Goal: Transaction & Acquisition: Purchase product/service

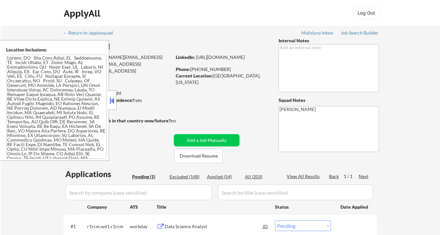
select select ""pending""
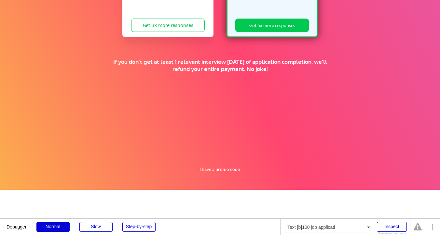
scroll to position [245, 0]
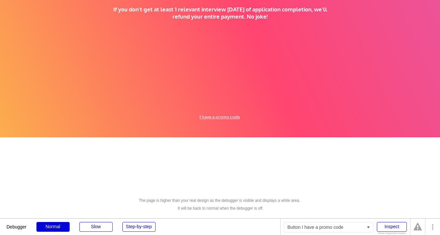
click at [213, 117] on button "I have a promo code" at bounding box center [220, 117] width 48 height 8
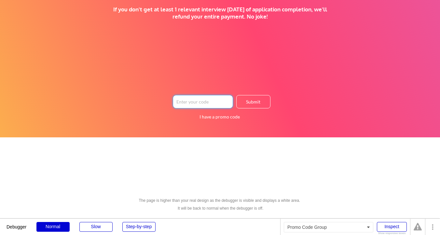
click at [202, 103] on input "input" at bounding box center [203, 101] width 60 height 13
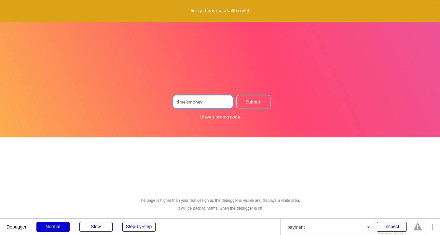
click at [214, 104] on input "input" at bounding box center [203, 101] width 60 height 13
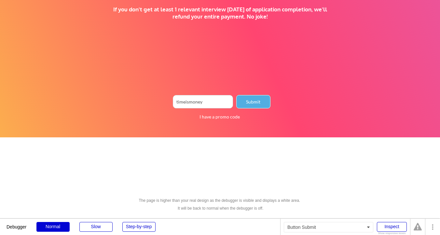
click at [245, 101] on button "Submit" at bounding box center [253, 101] width 34 height 13
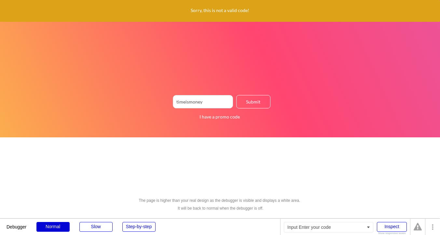
click at [218, 99] on input "input" at bounding box center [203, 101] width 60 height 13
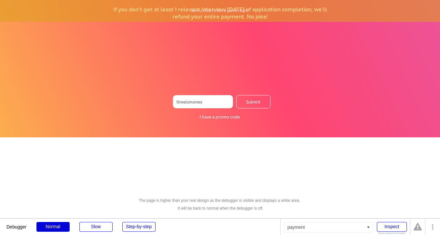
click at [220, 101] on input "input" at bounding box center [203, 101] width 60 height 13
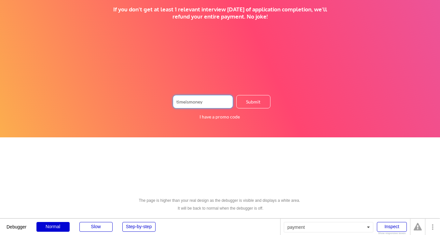
click at [220, 101] on input "input" at bounding box center [203, 101] width 60 height 13
type input "T"
click at [198, 101] on input "input" at bounding box center [203, 101] width 60 height 13
click at [248, 100] on button "Submit" at bounding box center [253, 101] width 34 height 13
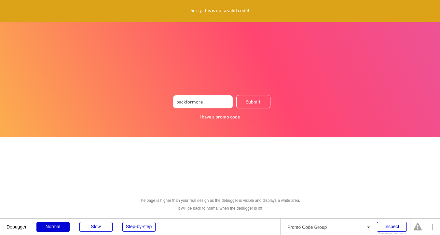
click at [211, 106] on input "input" at bounding box center [203, 101] width 60 height 13
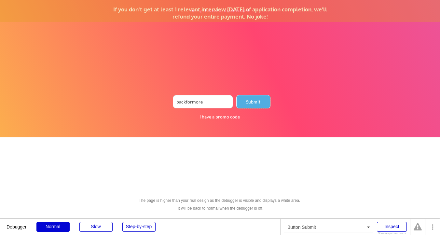
click at [259, 103] on button "Submit" at bounding box center [253, 101] width 34 height 13
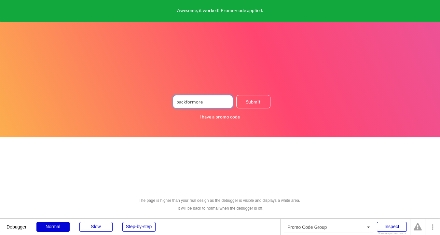
click at [214, 98] on input "input" at bounding box center [203, 101] width 60 height 13
click at [212, 104] on input "input" at bounding box center [203, 101] width 60 height 13
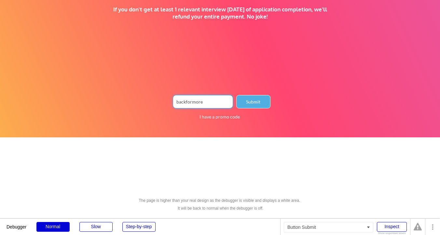
type input "backformore"
click at [249, 103] on button "Submit" at bounding box center [253, 101] width 34 height 13
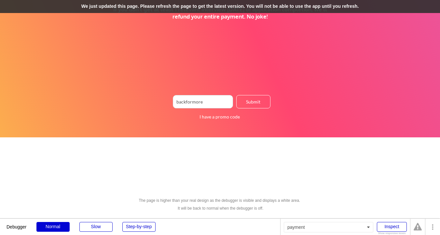
click at [186, 0] on div "We just updated this page. Please refresh the page to get the latest version. Y…" at bounding box center [220, 6] width 440 height 13
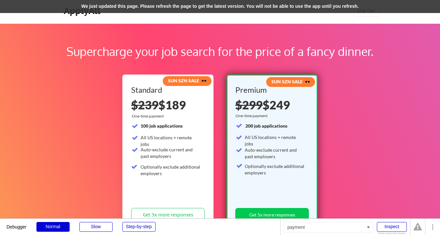
scroll to position [0, 0]
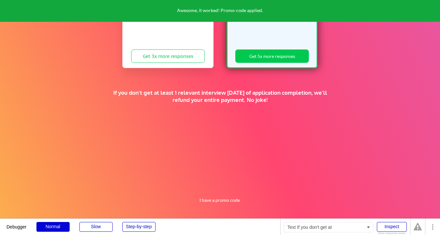
scroll to position [245, 0]
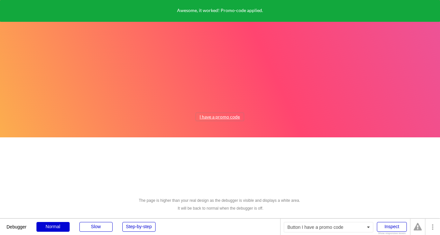
click at [210, 116] on button "I have a promo code" at bounding box center [220, 117] width 48 height 8
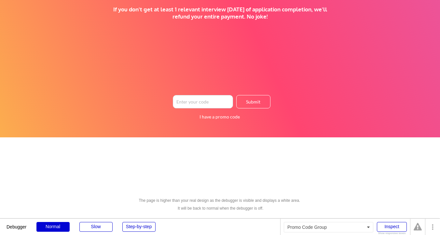
click at [200, 103] on input "input" at bounding box center [203, 101] width 60 height 13
click at [252, 103] on button "Submit" at bounding box center [253, 101] width 34 height 13
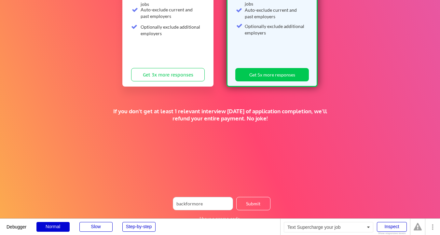
scroll to position [193, 0]
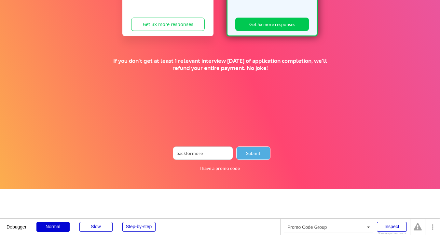
click at [253, 152] on button "Submit" at bounding box center [253, 153] width 34 height 13
click at [220, 157] on input "input" at bounding box center [203, 153] width 60 height 13
click at [247, 152] on button "Submit" at bounding box center [253, 153] width 34 height 13
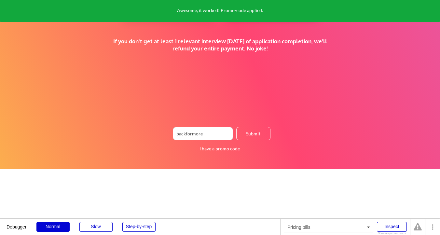
scroll to position [245, 0]
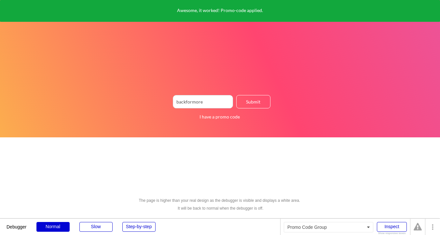
click at [210, 99] on input "input" at bounding box center [203, 101] width 60 height 13
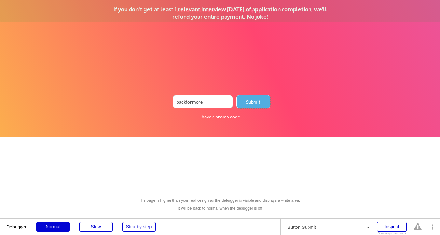
click at [253, 100] on button "Submit" at bounding box center [253, 101] width 34 height 13
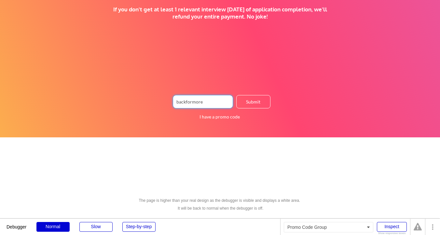
click at [208, 104] on input "input" at bounding box center [203, 101] width 60 height 13
click at [249, 99] on button "Submit" at bounding box center [253, 101] width 34 height 13
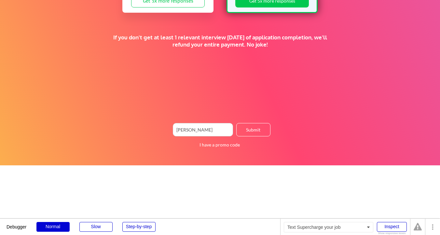
scroll to position [242, 0]
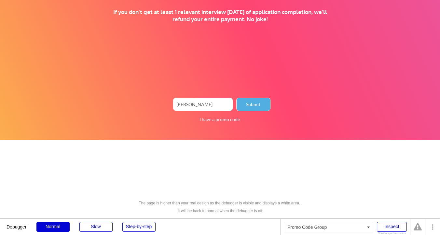
click at [256, 103] on button "Submit" at bounding box center [253, 104] width 34 height 13
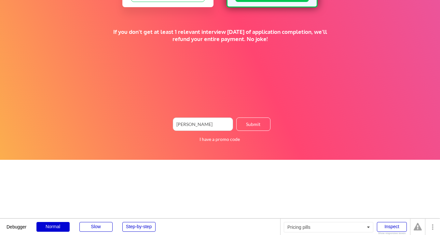
scroll to position [245, 0]
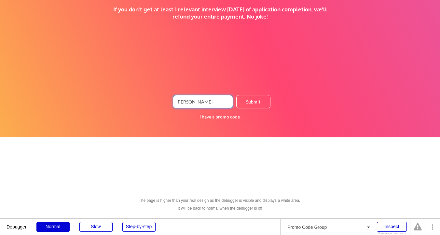
click at [206, 101] on input "input" at bounding box center [203, 101] width 60 height 13
click at [243, 102] on button "Submit" at bounding box center [253, 101] width 34 height 13
click at [191, 100] on input "input" at bounding box center [203, 101] width 60 height 13
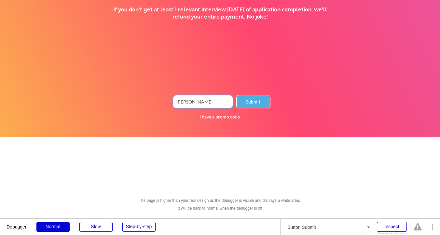
type input "[PERSON_NAME]"
click at [251, 100] on button "Submit" at bounding box center [253, 101] width 34 height 13
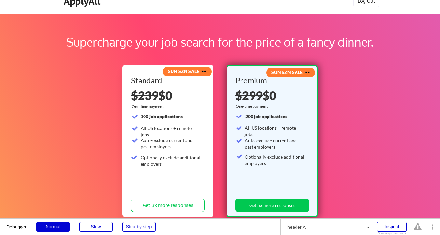
scroll to position [13, 0]
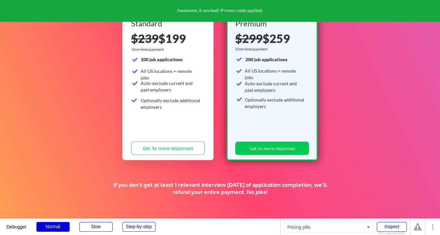
scroll to position [189, 0]
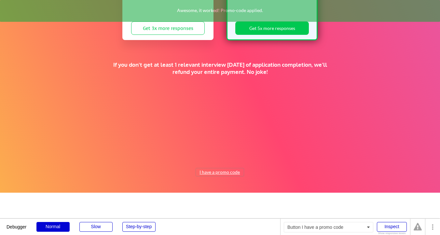
click at [220, 171] on button "I have a promo code" at bounding box center [220, 172] width 48 height 8
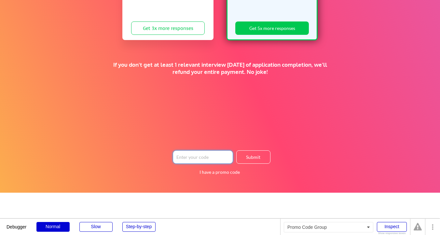
click at [208, 161] on input "input" at bounding box center [203, 156] width 60 height 13
type input "[PERSON_NAME]"
click at [250, 162] on button "Submit" at bounding box center [253, 156] width 34 height 13
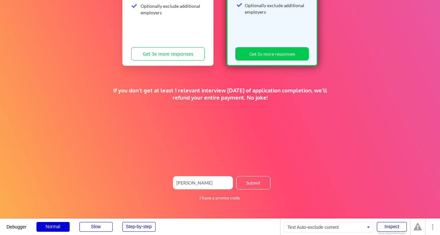
scroll to position [175, 0]
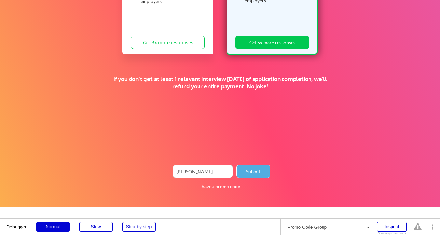
click at [257, 171] on button "Submit" at bounding box center [253, 171] width 34 height 13
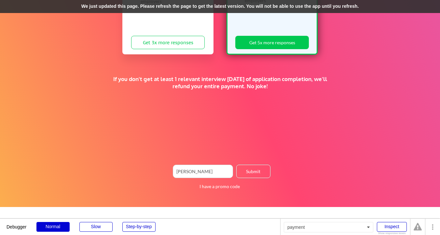
click at [192, 7] on div "We just updated this page. Please refresh the page to get the latest version. Y…" at bounding box center [220, 6] width 440 height 13
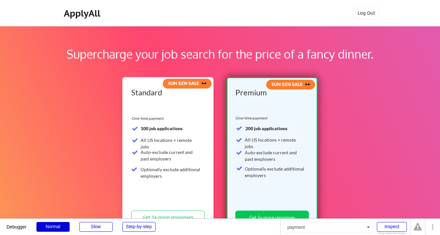
scroll to position [175, 0]
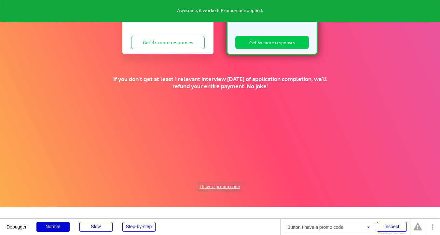
click at [220, 186] on button "I have a promo code" at bounding box center [220, 187] width 48 height 8
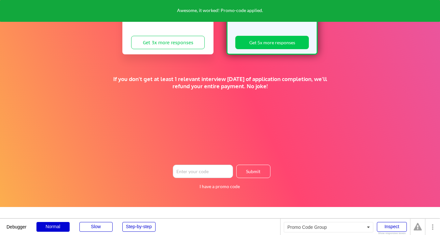
click at [205, 171] on input "input" at bounding box center [203, 171] width 60 height 13
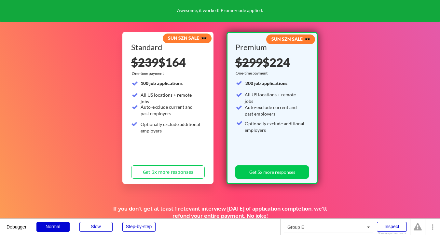
scroll to position [245, 0]
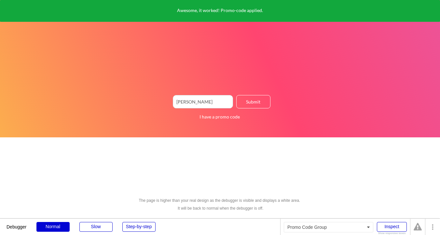
click at [213, 102] on input "input" at bounding box center [203, 101] width 60 height 13
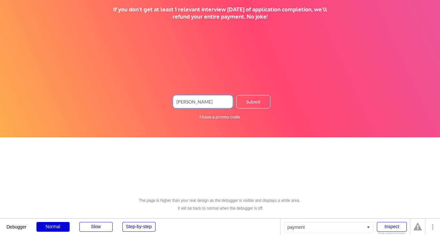
type input "[PERSON_NAME]"
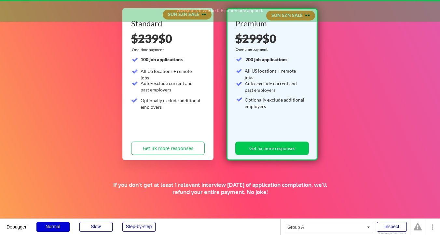
scroll to position [45, 0]
